Goal: Transaction & Acquisition: Purchase product/service

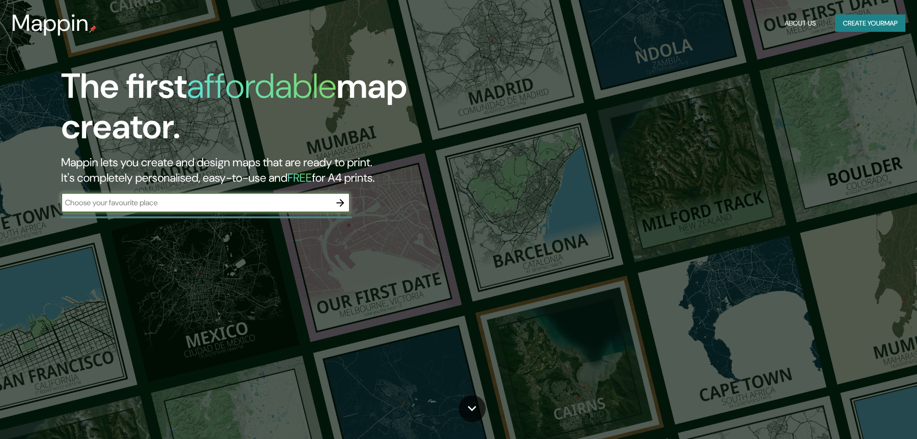
click at [235, 207] on input "text" at bounding box center [196, 202] width 270 height 11
type input "s"
type input "[GEOGRAPHIC_DATA], [GEOGRAPHIC_DATA]"
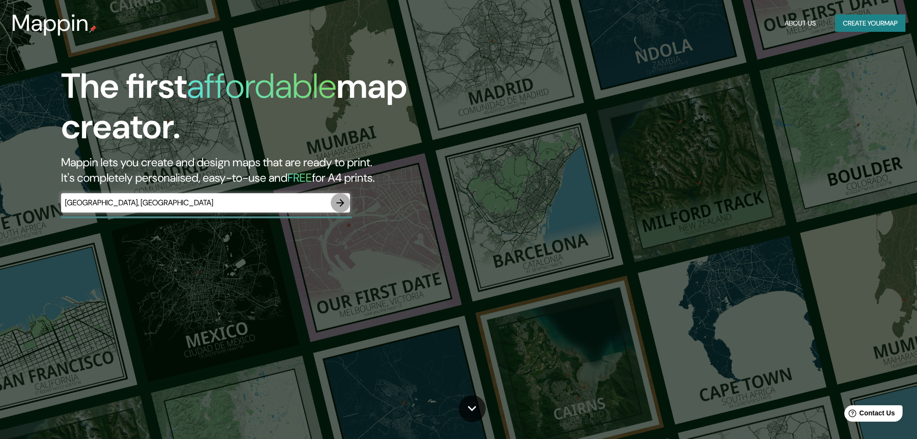
click at [335, 202] on icon "button" at bounding box center [341, 203] width 12 height 12
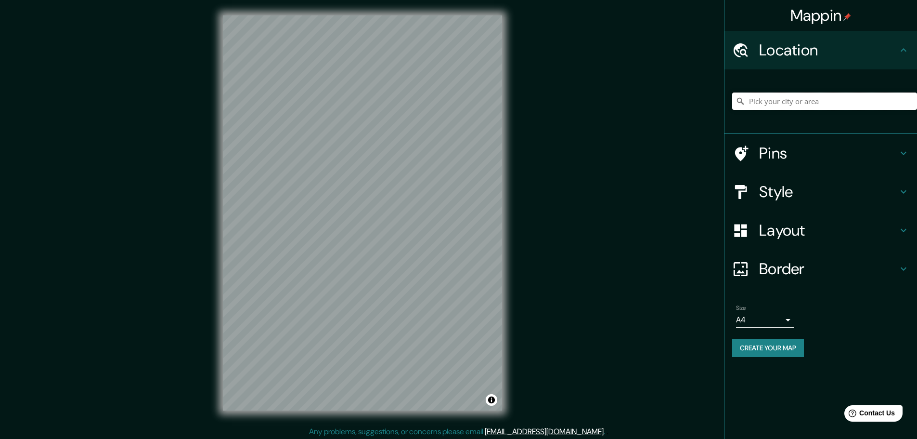
click at [794, 99] on input "Pick your city or area" at bounding box center [824, 100] width 185 height 17
click at [808, 69] on div "Location" at bounding box center [821, 50] width 193 height 39
click at [799, 99] on input "Pick your city or area" at bounding box center [824, 100] width 185 height 17
type input "Chiclayo"
click at [742, 105] on icon at bounding box center [741, 101] width 10 height 10
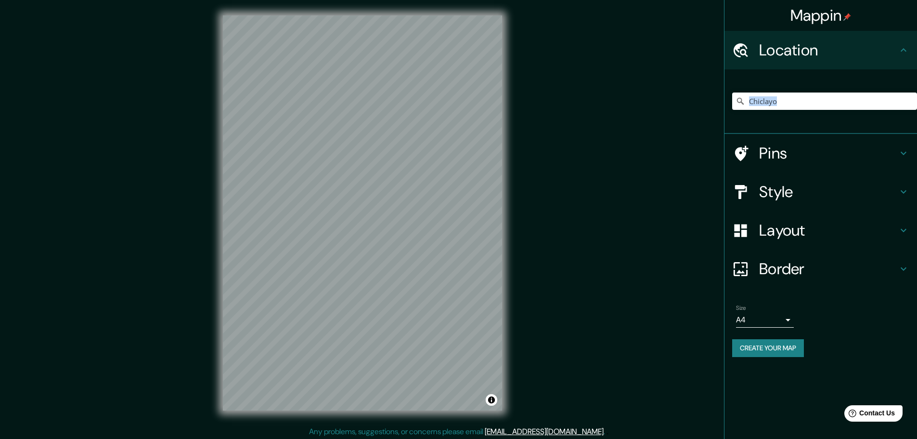
click at [742, 104] on icon at bounding box center [741, 101] width 10 height 10
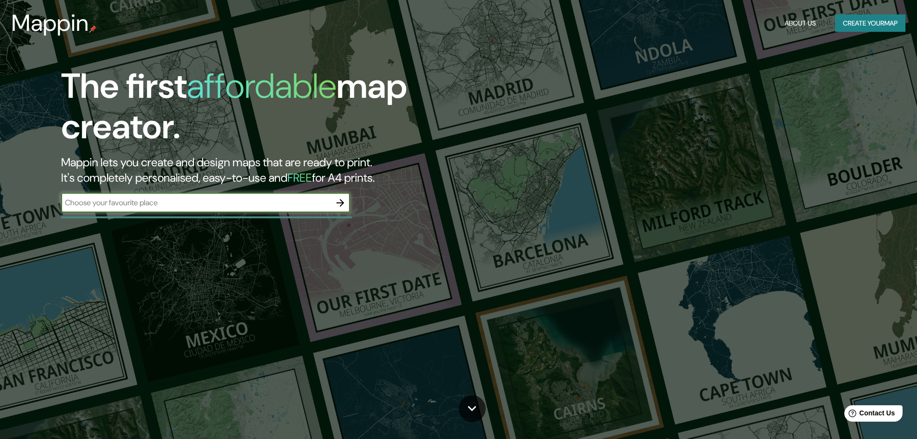
click at [135, 207] on input "text" at bounding box center [196, 202] width 270 height 11
type input "[GEOGRAPHIC_DATA], [GEOGRAPHIC_DATA]"
click at [342, 207] on icon "button" at bounding box center [341, 203] width 12 height 12
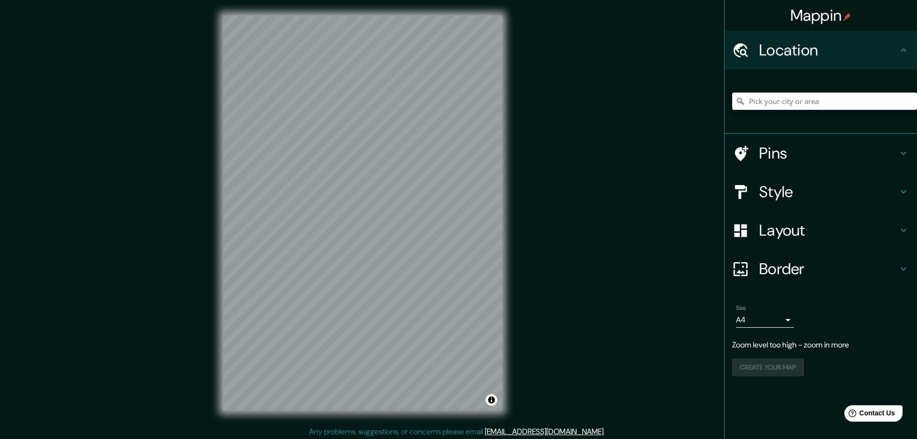
click at [774, 108] on input "Pick your city or area" at bounding box center [824, 100] width 185 height 17
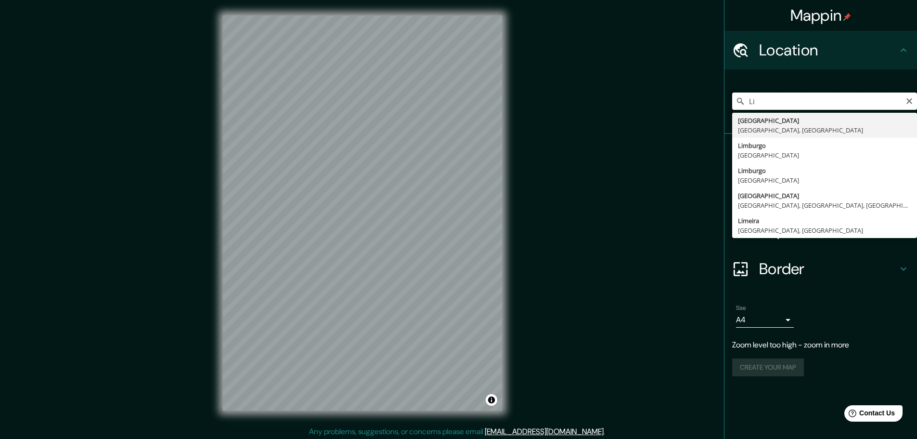
type input "L"
type input "Chiclayo, Departamento de [GEOGRAPHIC_DATA], [GEOGRAPHIC_DATA]"
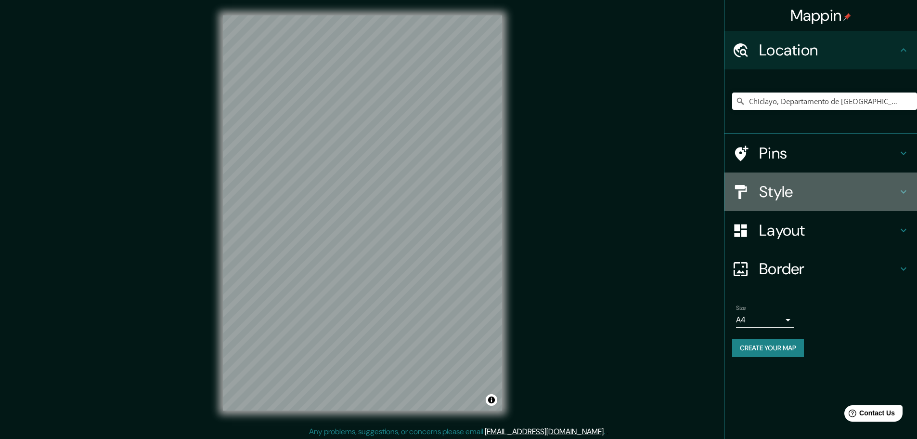
click at [799, 189] on h4 "Style" at bounding box center [828, 191] width 139 height 19
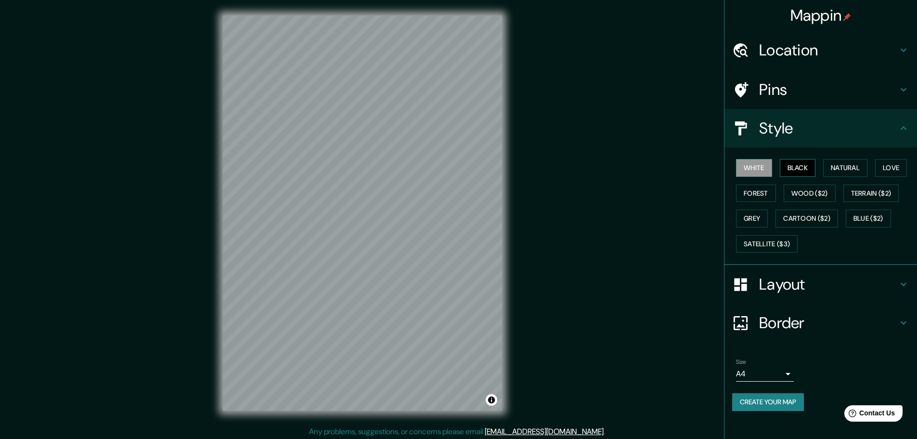
click at [798, 173] on button "Black" at bounding box center [798, 168] width 36 height 18
click at [844, 166] on button "Natural" at bounding box center [845, 168] width 44 height 18
click at [814, 196] on button "Wood ($2)" at bounding box center [810, 193] width 52 height 18
click at [792, 212] on button "Cartoon ($2)" at bounding box center [807, 218] width 63 height 18
click at [760, 219] on button "Grey" at bounding box center [752, 218] width 32 height 18
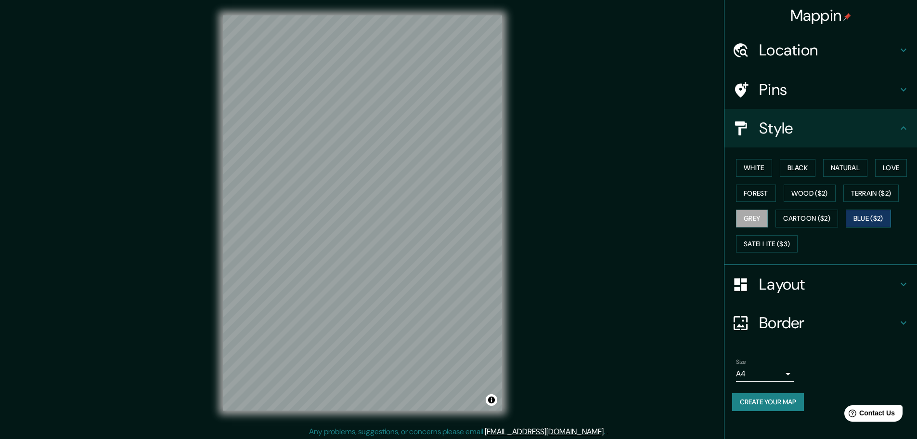
click at [856, 215] on button "Blue ($2)" at bounding box center [868, 218] width 45 height 18
click at [867, 197] on button "Terrain ($2)" at bounding box center [872, 193] width 56 height 18
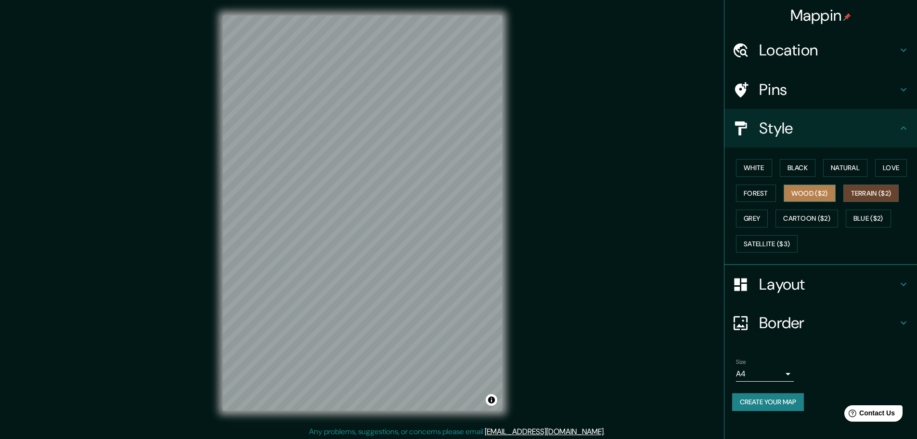
click at [829, 193] on button "Wood ($2)" at bounding box center [810, 193] width 52 height 18
click at [767, 191] on button "Forest" at bounding box center [756, 193] width 40 height 18
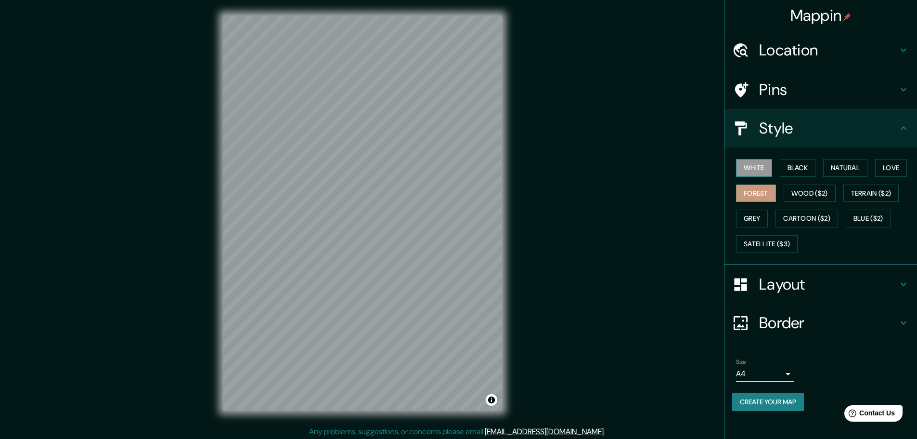
click at [767, 171] on button "White" at bounding box center [754, 168] width 36 height 18
click at [889, 173] on button "Love" at bounding box center [891, 168] width 32 height 18
click at [862, 172] on button "Natural" at bounding box center [845, 168] width 44 height 18
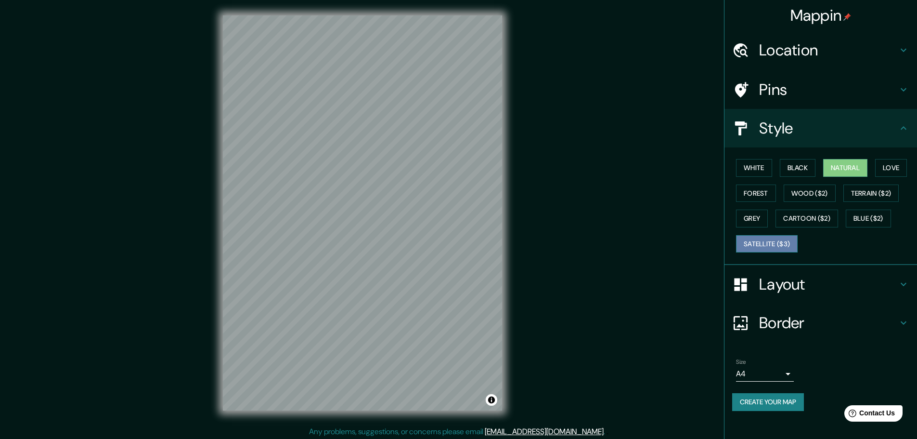
click at [776, 244] on button "Satellite ($3)" at bounding box center [767, 244] width 62 height 18
click at [850, 171] on button "Natural" at bounding box center [845, 168] width 44 height 18
click at [766, 165] on button "White" at bounding box center [754, 168] width 36 height 18
click at [855, 169] on button "Natural" at bounding box center [845, 168] width 44 height 18
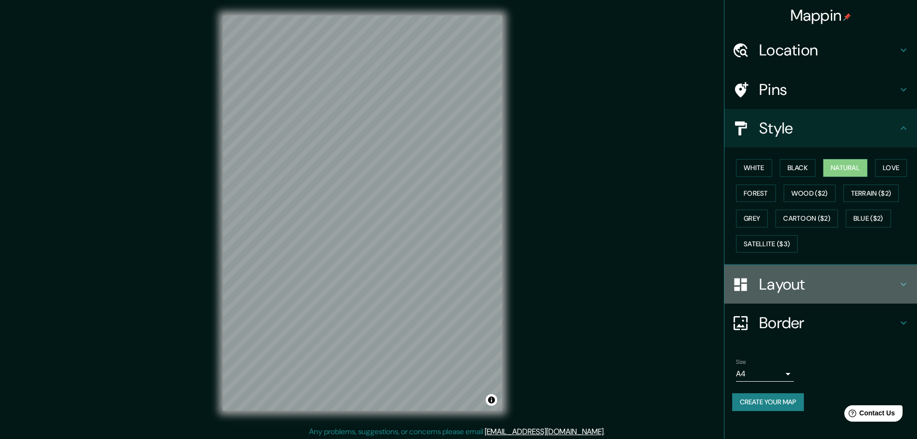
click at [817, 291] on h4 "Layout" at bounding box center [828, 283] width 139 height 19
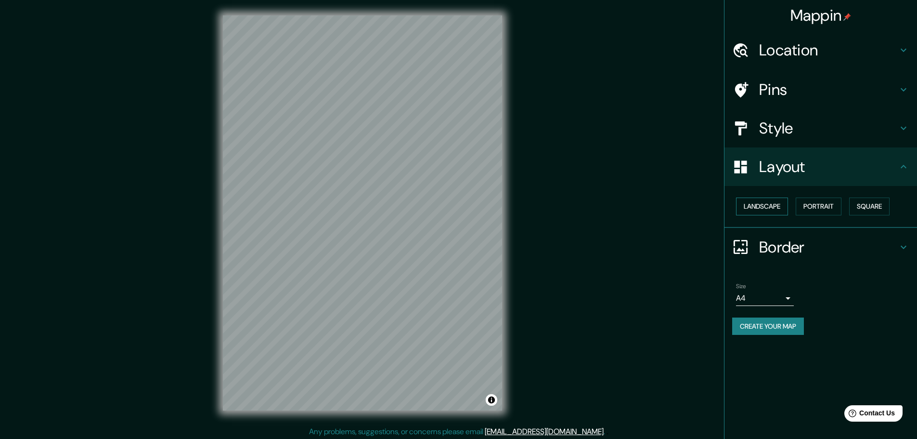
click at [776, 200] on button "Landscape" at bounding box center [762, 206] width 52 height 18
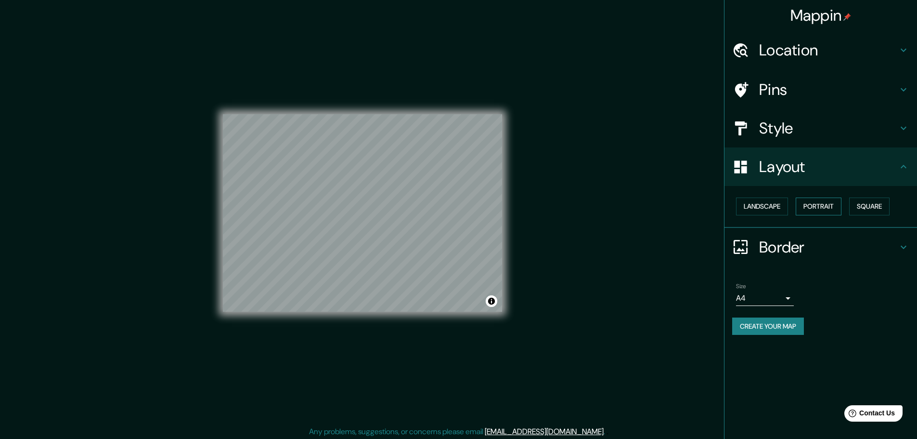
click at [824, 202] on button "Portrait" at bounding box center [819, 206] width 46 height 18
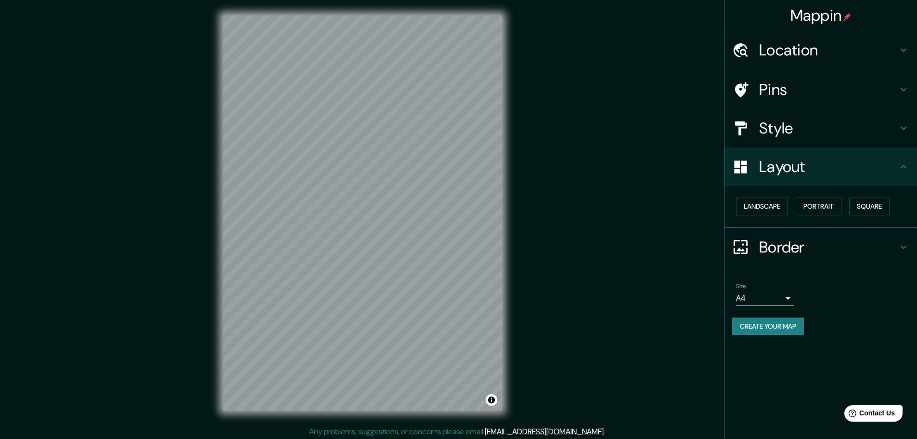
click at [851, 202] on div "Landscape [GEOGRAPHIC_DATA]" at bounding box center [824, 207] width 185 height 26
click at [861, 202] on button "Square" at bounding box center [869, 206] width 40 height 18
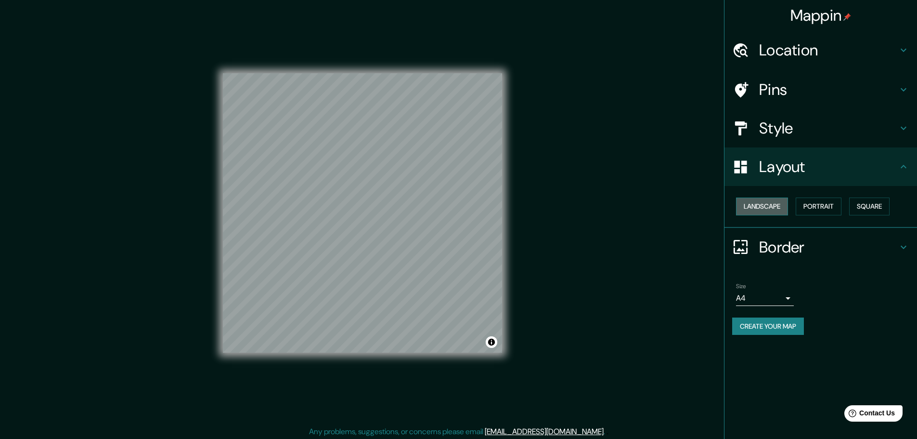
click at [785, 209] on button "Landscape" at bounding box center [762, 206] width 52 height 18
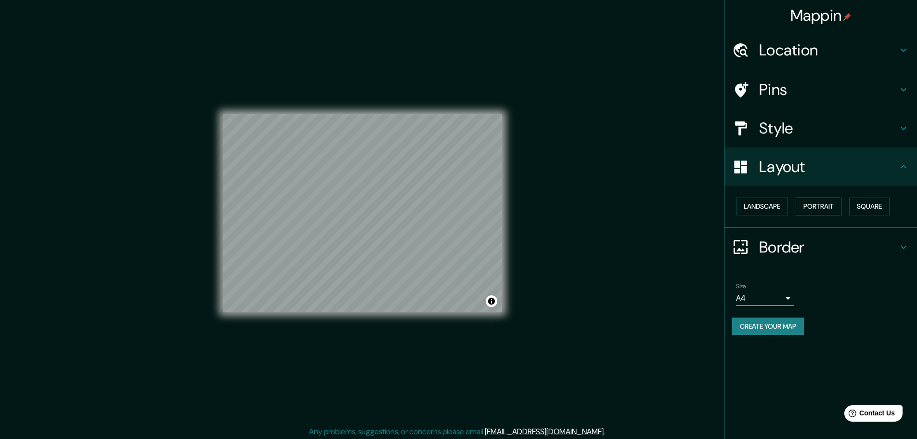
click at [816, 204] on button "Portrait" at bounding box center [819, 206] width 46 height 18
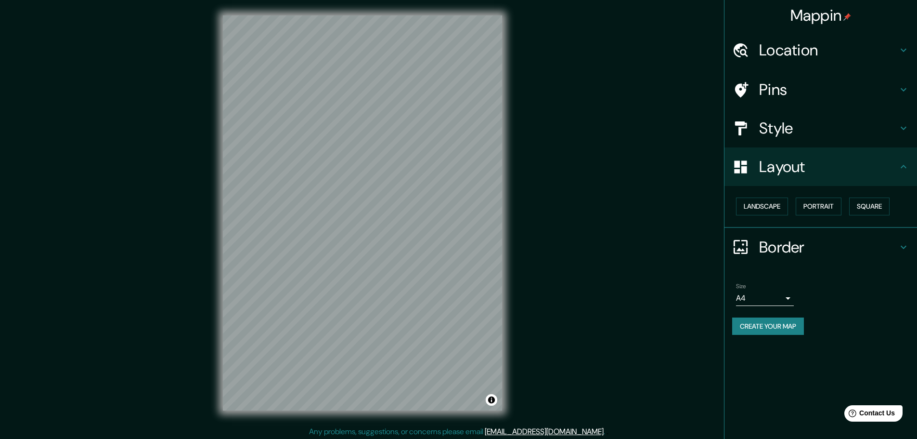
click at [796, 136] on h4 "Style" at bounding box center [828, 127] width 139 height 19
